Goal: Task Accomplishment & Management: Use online tool/utility

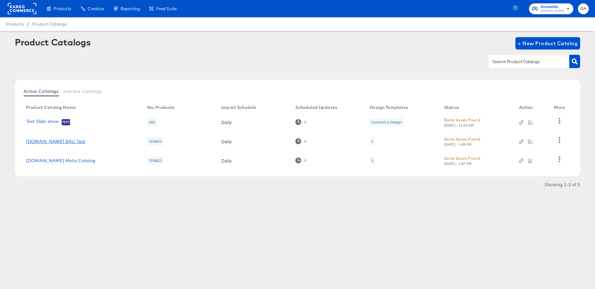
click at [52, 140] on link "[DOMAIN_NAME] BAU Test" at bounding box center [55, 141] width 59 height 5
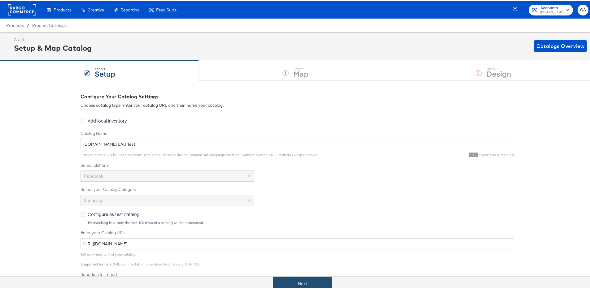
click at [296, 279] on button "Next" at bounding box center [302, 283] width 59 height 14
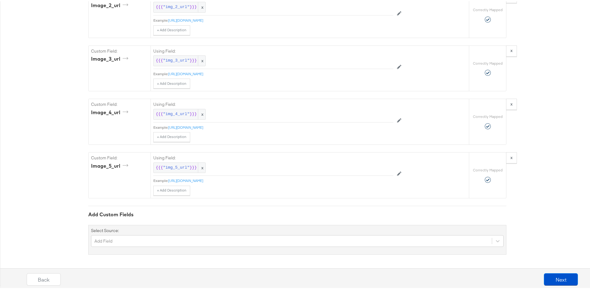
scroll to position [1422, 0]
click at [550, 278] on button "Next" at bounding box center [561, 278] width 34 height 12
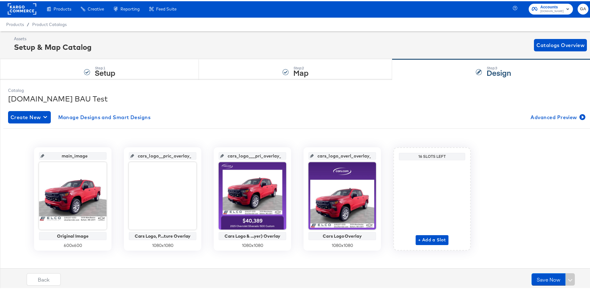
scroll to position [0, 0]
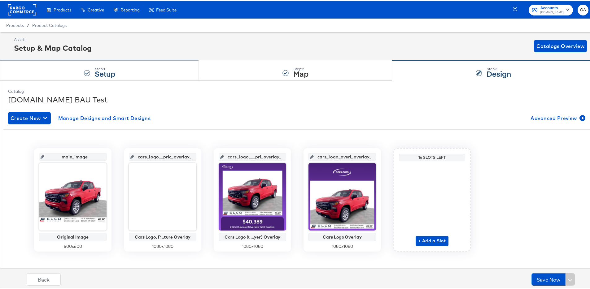
click at [113, 68] on strong "Setup" at bounding box center [105, 72] width 20 height 10
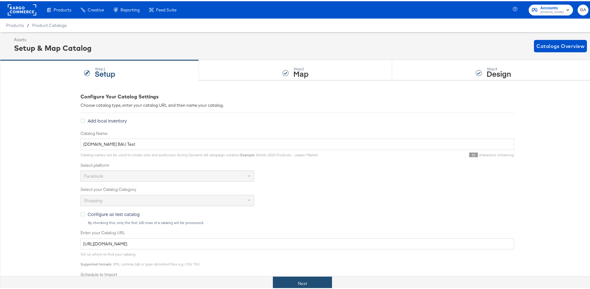
click at [295, 284] on button "Next" at bounding box center [302, 283] width 59 height 14
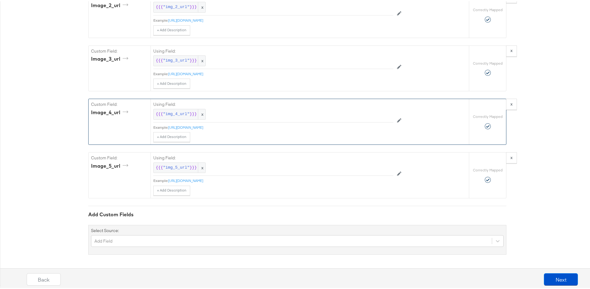
scroll to position [1422, 0]
click at [563, 278] on button "Next" at bounding box center [561, 278] width 34 height 12
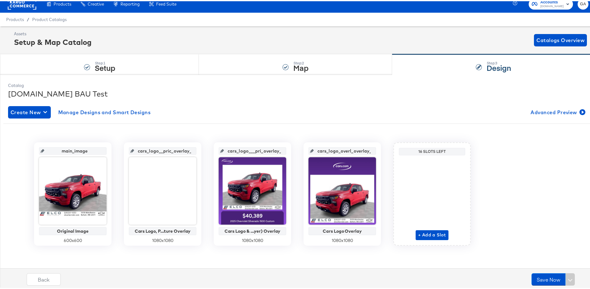
scroll to position [6, 0]
click at [54, 17] on span "Product Catalogs" at bounding box center [49, 17] width 35 height 5
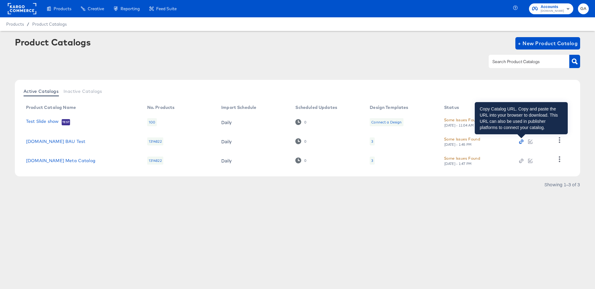
click at [521, 142] on icon "button" at bounding box center [521, 142] width 2 height 2
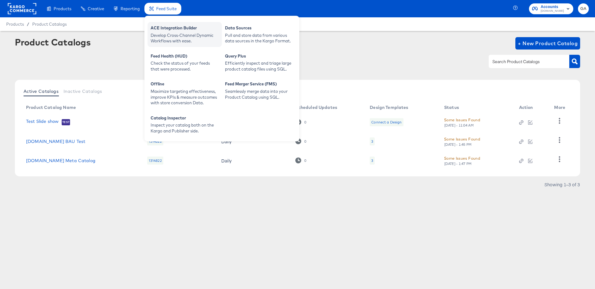
click at [163, 35] on div "Develop Cross-Channel Dynamic Workflows with ease." at bounding box center [185, 38] width 68 height 11
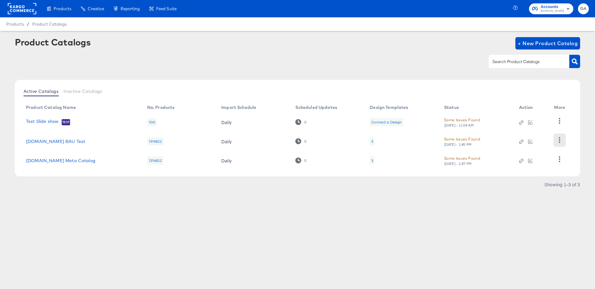
click at [558, 141] on icon "button" at bounding box center [559, 140] width 6 height 6
click at [528, 212] on div "Products Creative Reporting Feed Suite Accounts [DOMAIN_NAME] GA Products / Pro…" at bounding box center [297, 144] width 595 height 289
click at [561, 140] on icon "button" at bounding box center [559, 140] width 6 height 6
click at [530, 122] on div "HUD Checks (Internal)" at bounding box center [534, 121] width 62 height 10
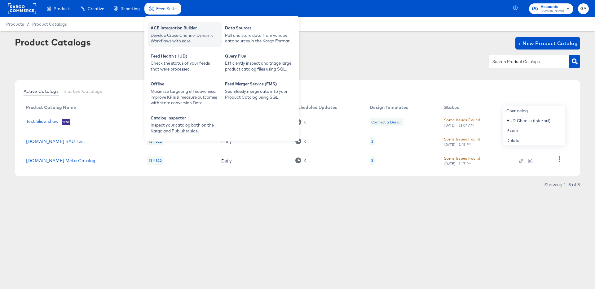
click at [166, 33] on div "Develop Cross-Channel Dynamic Workflows with ease." at bounding box center [185, 38] width 68 height 11
